Goal: Use online tool/utility: Utilize a website feature to perform a specific function

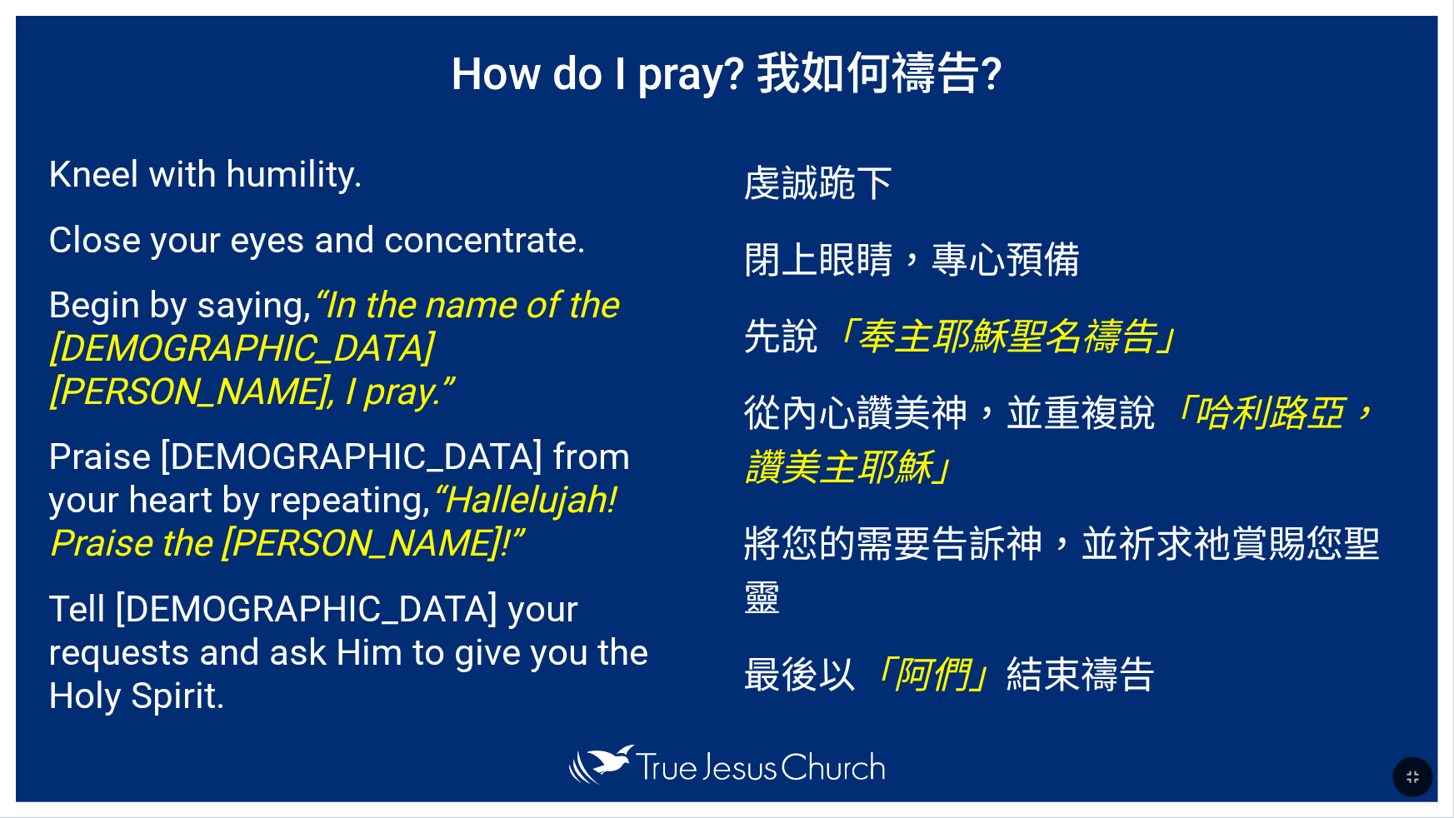
click at [475, 143] on span "Kneel with humility. Close your eyes and concentrate. Begin by saying, “In the …" at bounding box center [379, 489] width 662 height 717
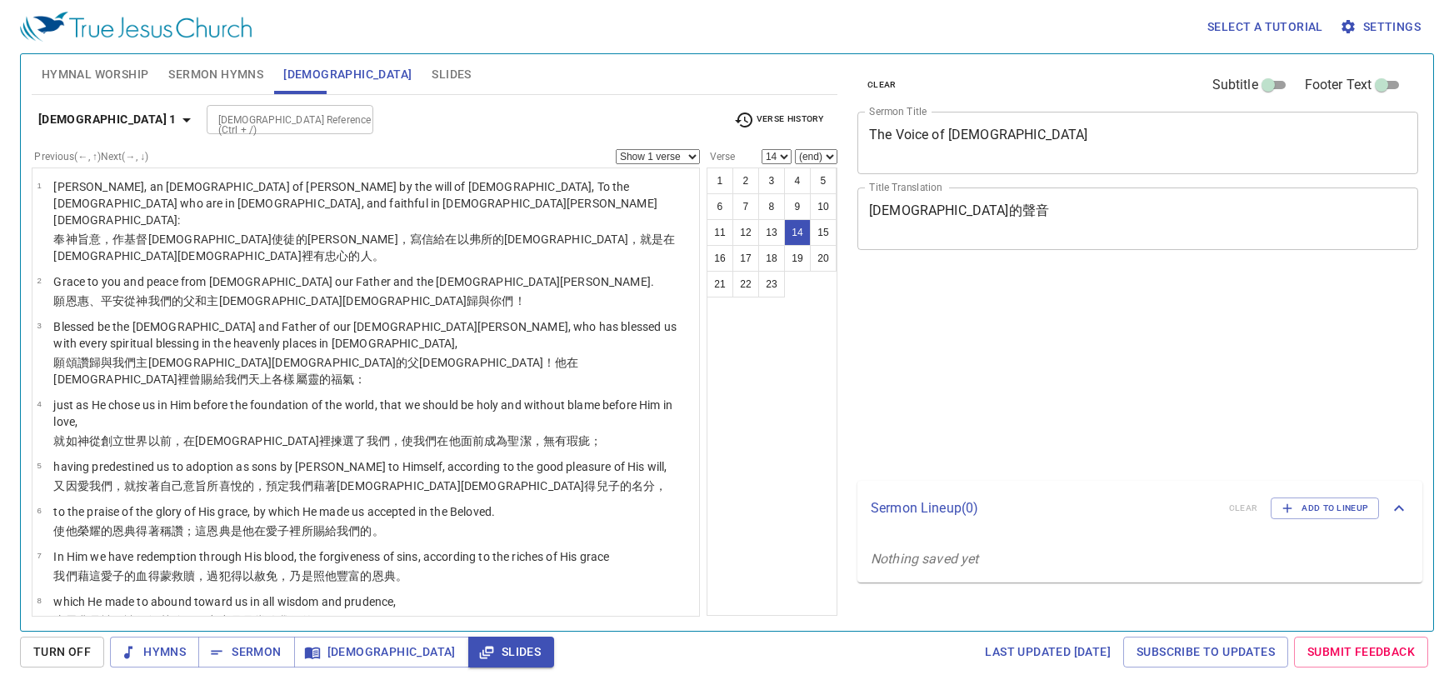
select select "14"
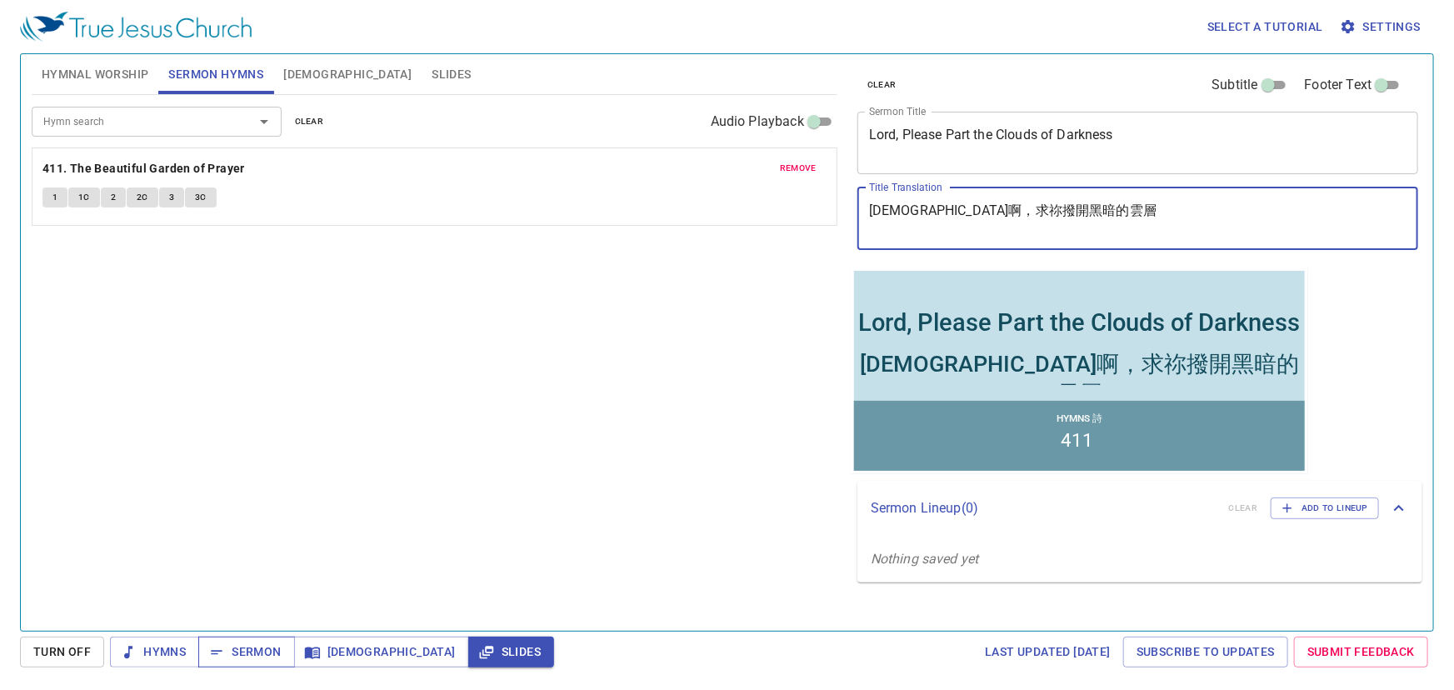
click at [252, 651] on span "Sermon" at bounding box center [246, 652] width 69 height 21
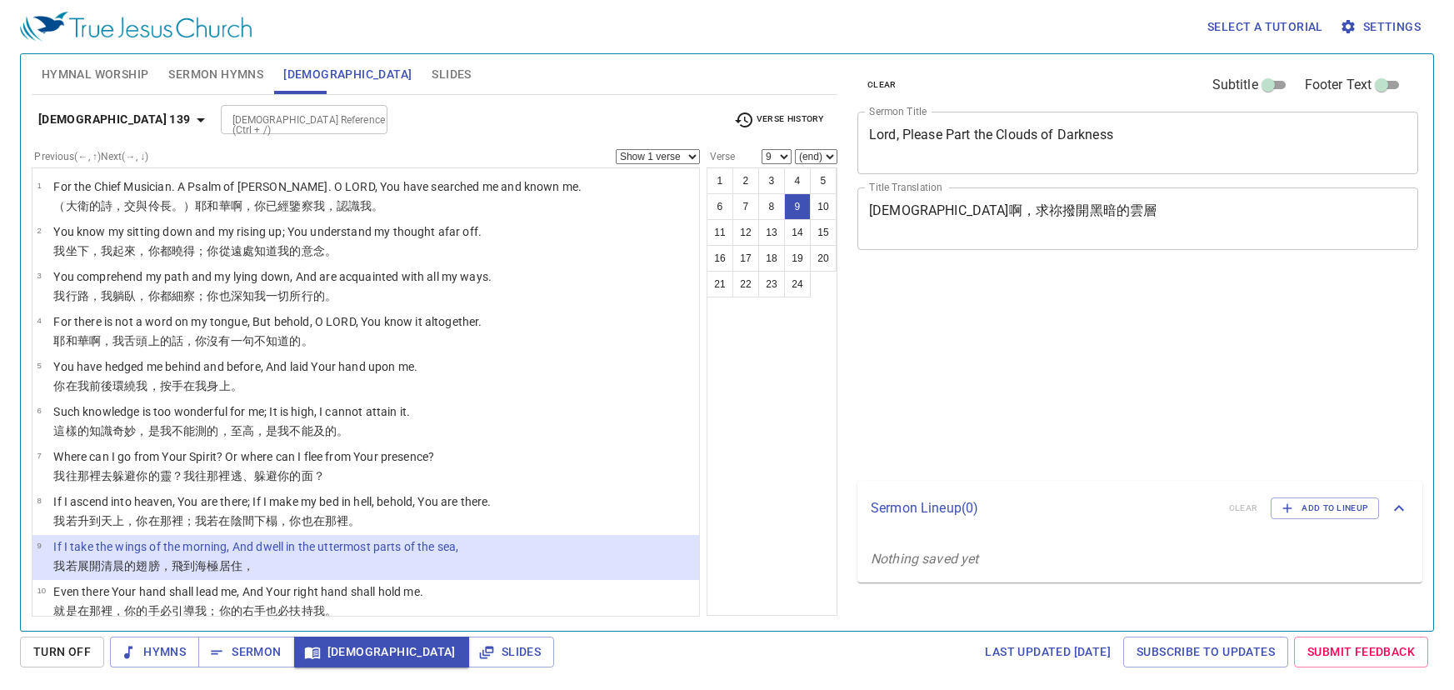
select select "9"
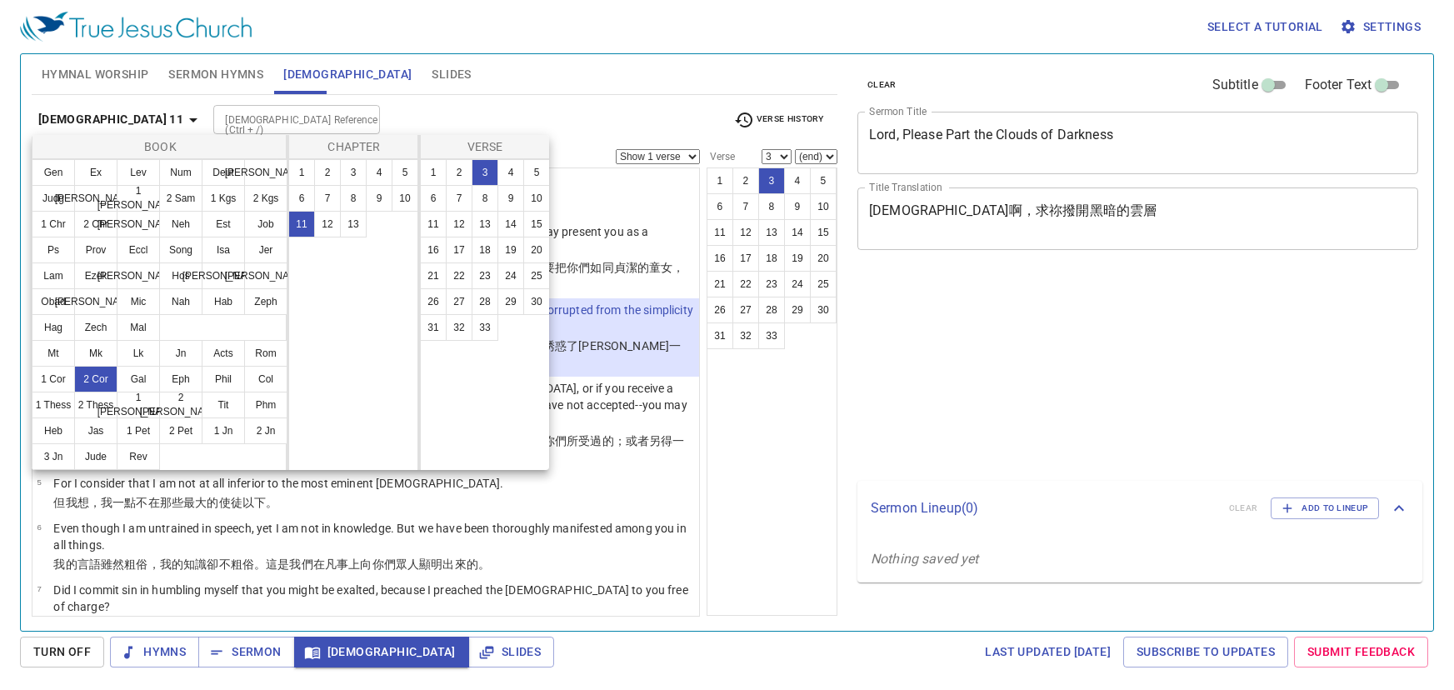
select select "3"
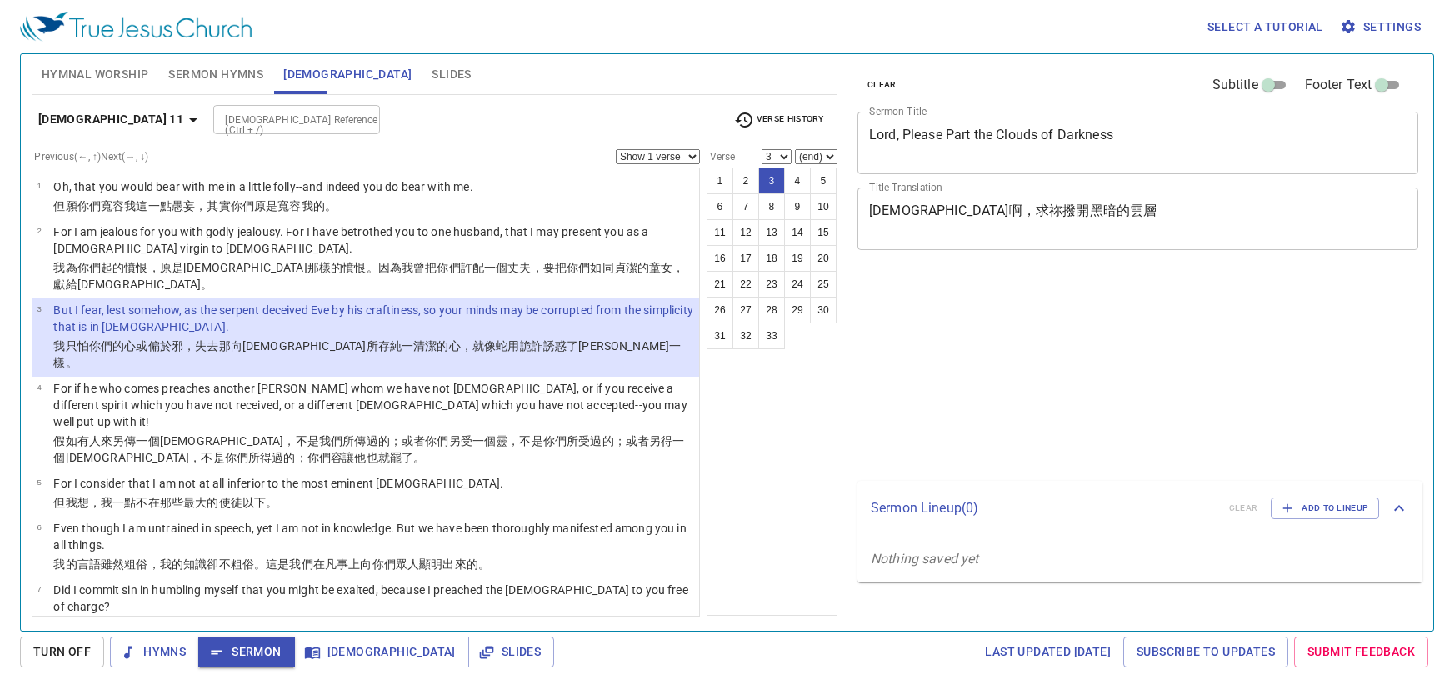
select select "3"
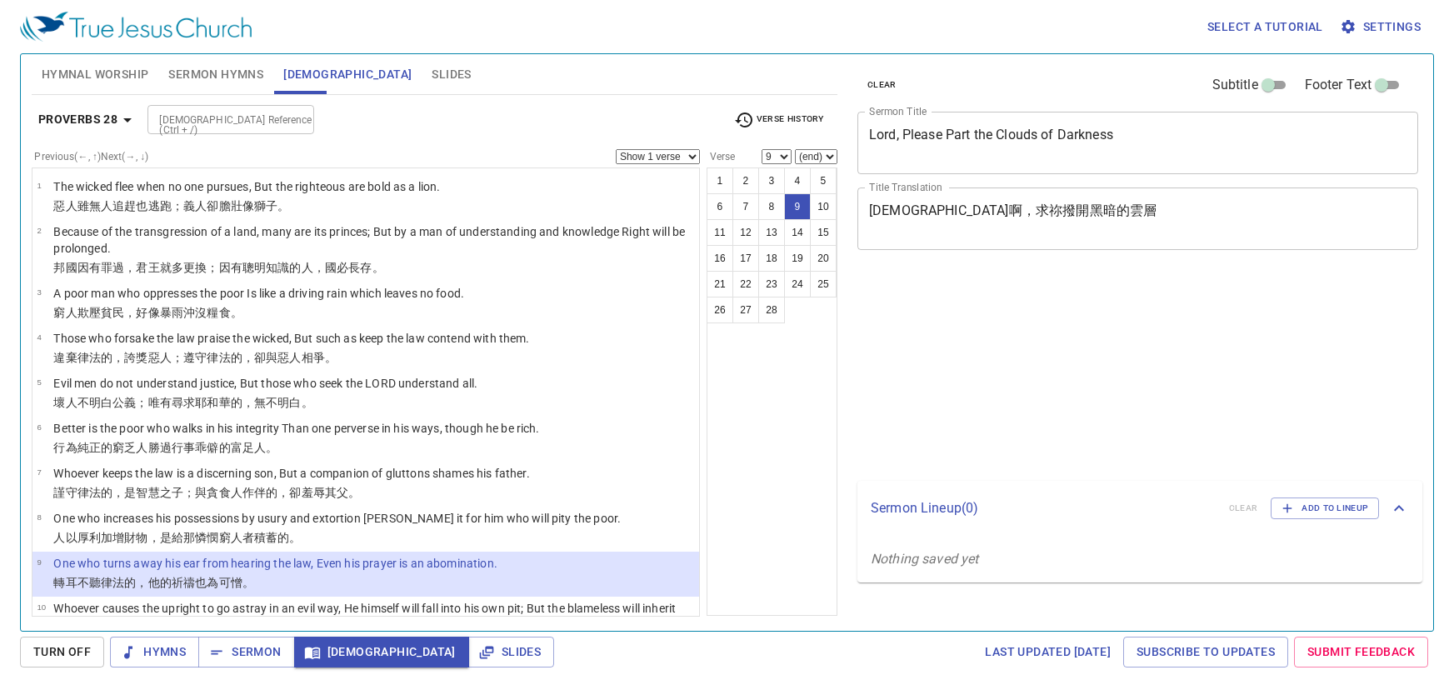
select select "9"
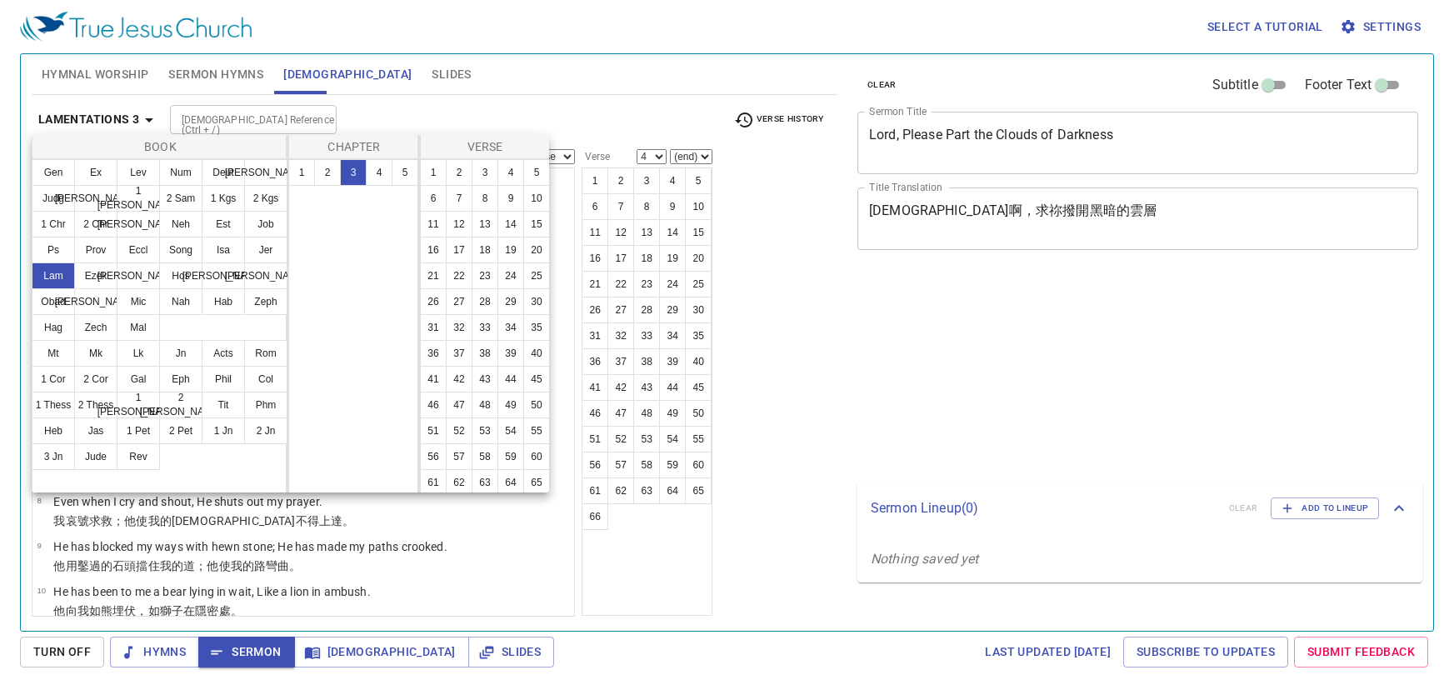
select select "4"
